Goal: Find specific page/section: Find specific page/section

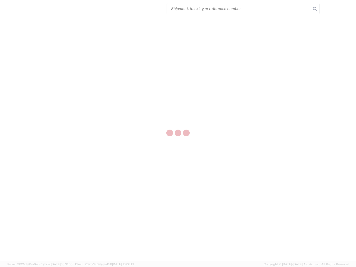
select select "US"
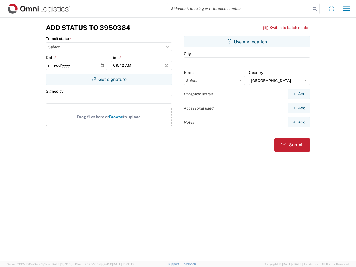
click at [239, 9] on input "search" at bounding box center [239, 8] width 144 height 11
click at [314, 9] on icon at bounding box center [315, 9] width 8 height 8
click at [331, 9] on icon at bounding box center [331, 8] width 9 height 9
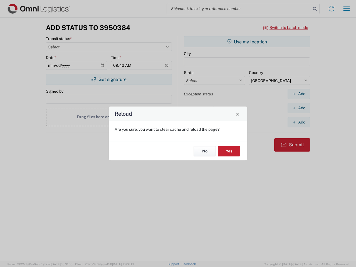
click at [346, 9] on div "Reload Are you sure, you want to clear cache and reload the page? No Yes" at bounding box center [178, 133] width 356 height 267
click at [285, 28] on div "Reload Are you sure, you want to clear cache and reload the page? No Yes" at bounding box center [178, 133] width 356 height 267
click at [109, 79] on div "Reload Are you sure, you want to clear cache and reload the page? No Yes" at bounding box center [178, 133] width 356 height 267
click at [247, 42] on div "Reload Are you sure, you want to clear cache and reload the page? No Yes" at bounding box center [178, 133] width 356 height 267
click at [298, 94] on div "Reload Are you sure, you want to clear cache and reload the page? No Yes" at bounding box center [178, 133] width 356 height 267
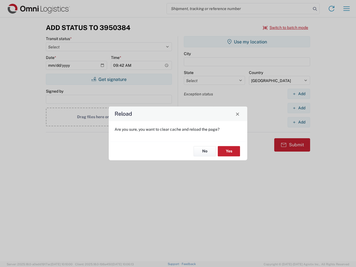
click at [298, 108] on div "Reload Are you sure, you want to clear cache and reload the page? No Yes" at bounding box center [178, 133] width 356 height 267
click at [298, 122] on div "Reload Are you sure, you want to clear cache and reload the page? No Yes" at bounding box center [178, 133] width 356 height 267
